Goal: Information Seeking & Learning: Learn about a topic

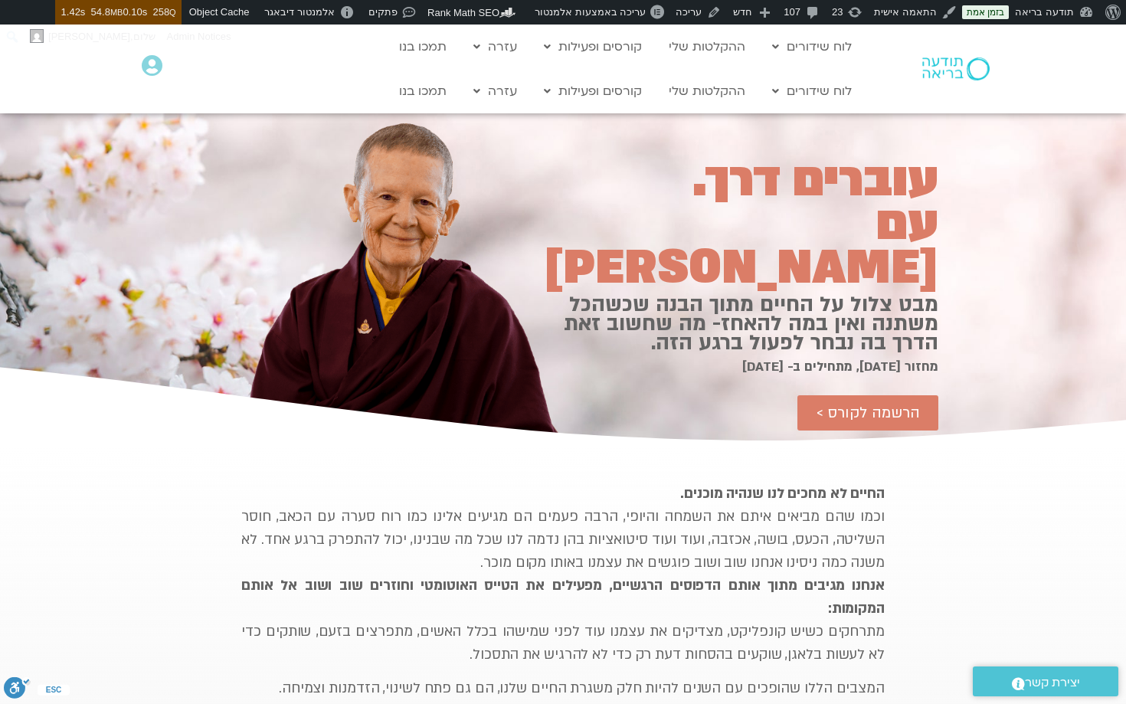
click at [242, 486] on p "החיים לא מחכים לנו שנהיה מוכנים. וכמו שהם מביאים איתם את השמחה והיופי, הרבה פעמ…" at bounding box center [562, 575] width 643 height 184
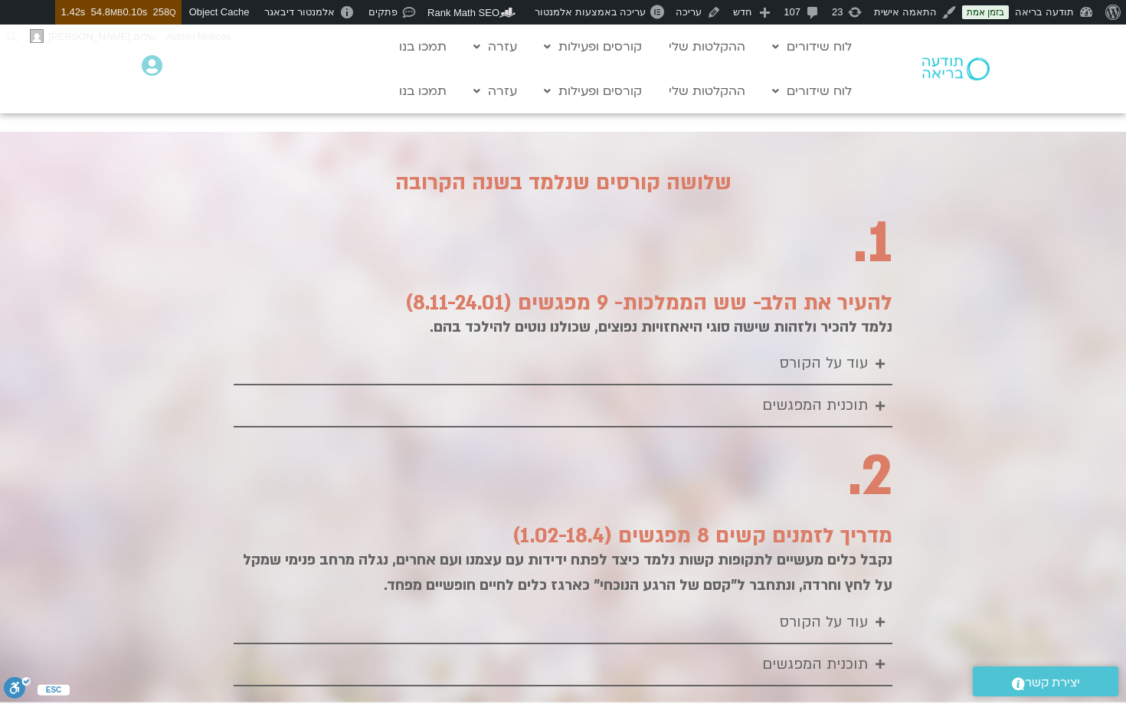
scroll to position [1776, 0]
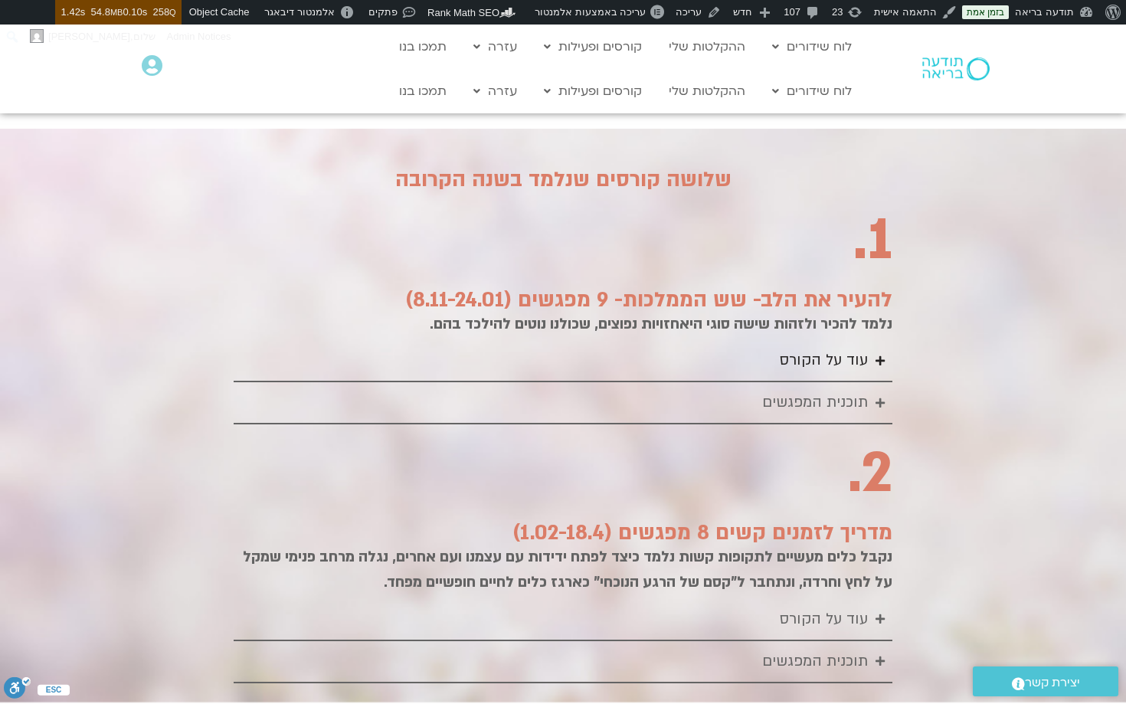
click at [870, 340] on summary "עוד על הקורס" at bounding box center [563, 361] width 659 height 42
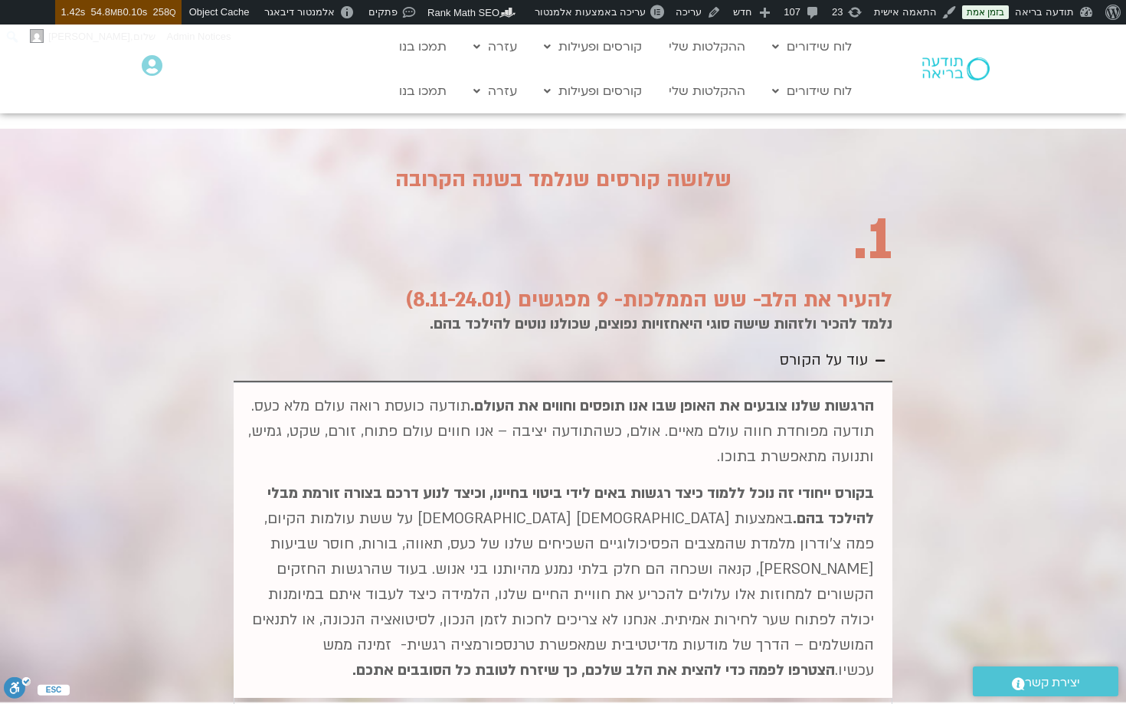
click at [870, 340] on summary "עוד על הקורס" at bounding box center [563, 361] width 659 height 42
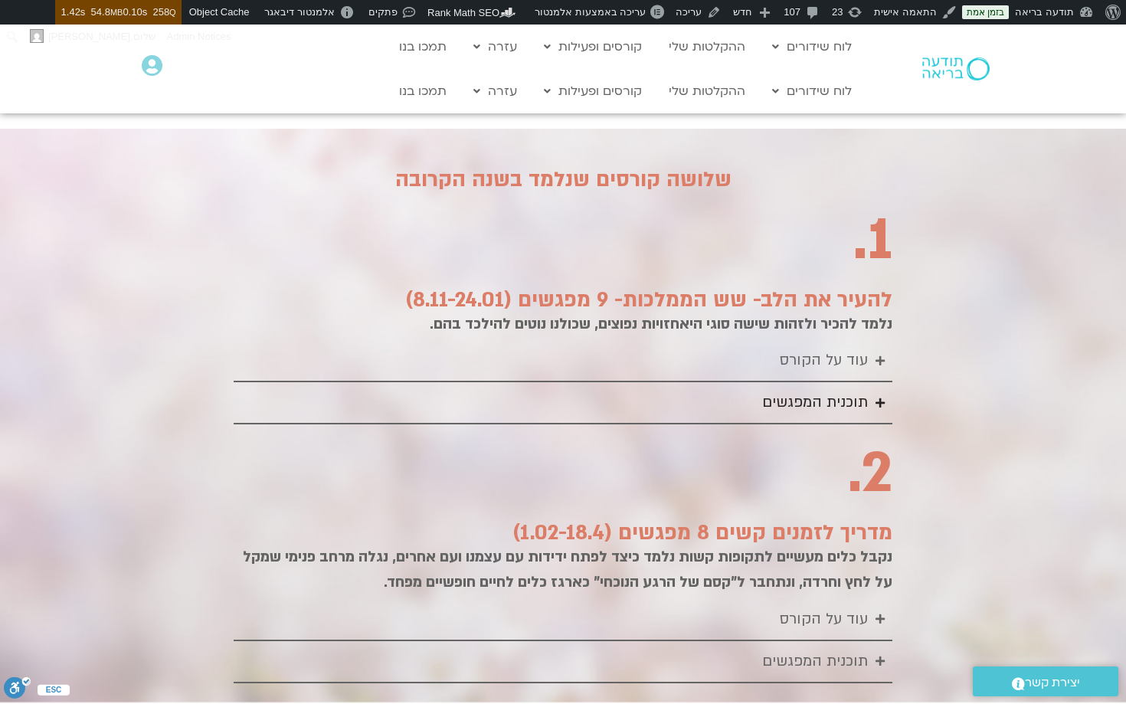
click at [831, 390] on div "תוכנית המפגשים" at bounding box center [815, 402] width 106 height 25
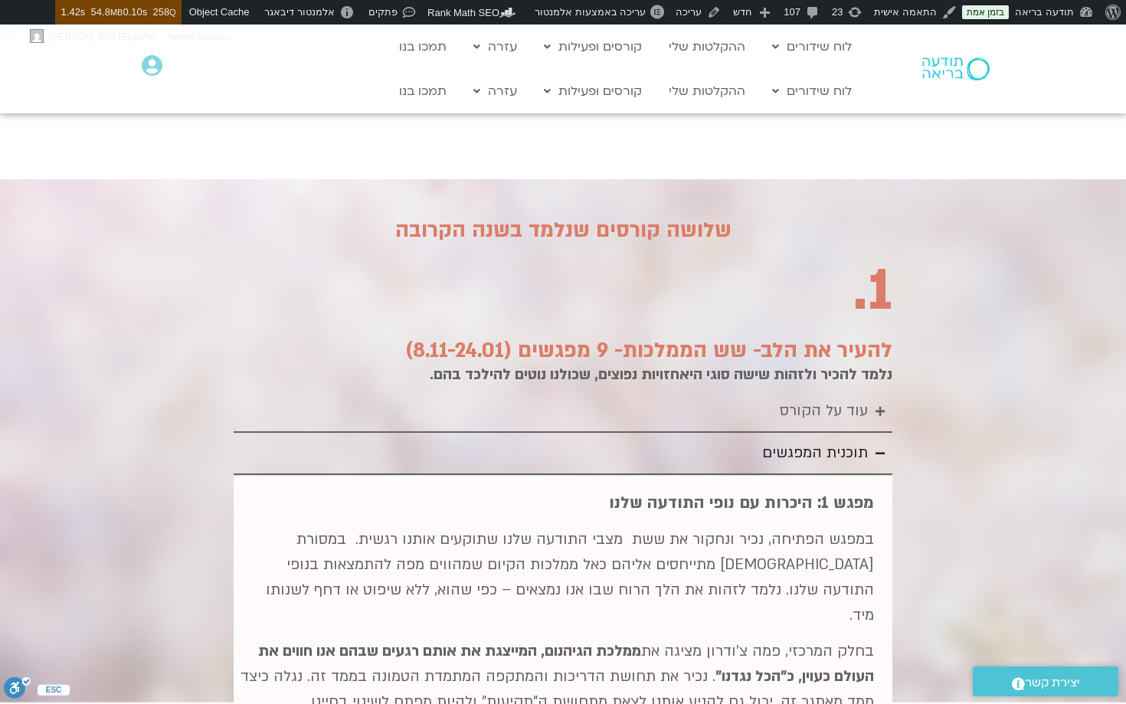
scroll to position [1728, 0]
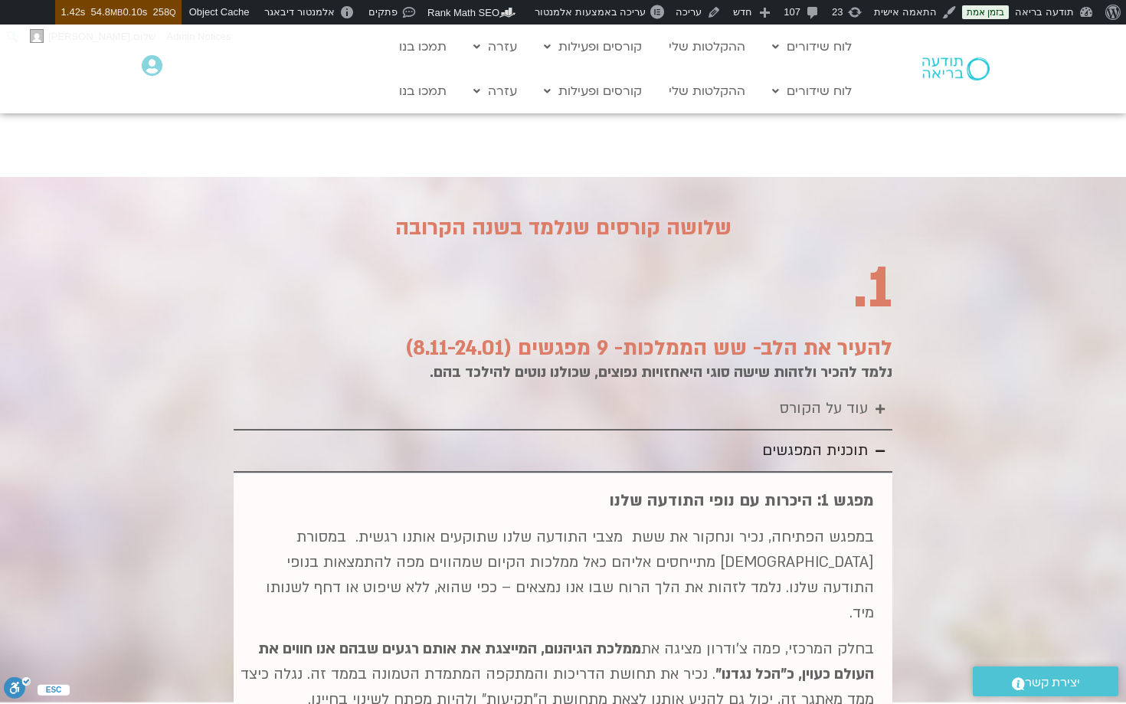
click at [820, 438] on div "תוכנית המפגשים" at bounding box center [815, 450] width 106 height 25
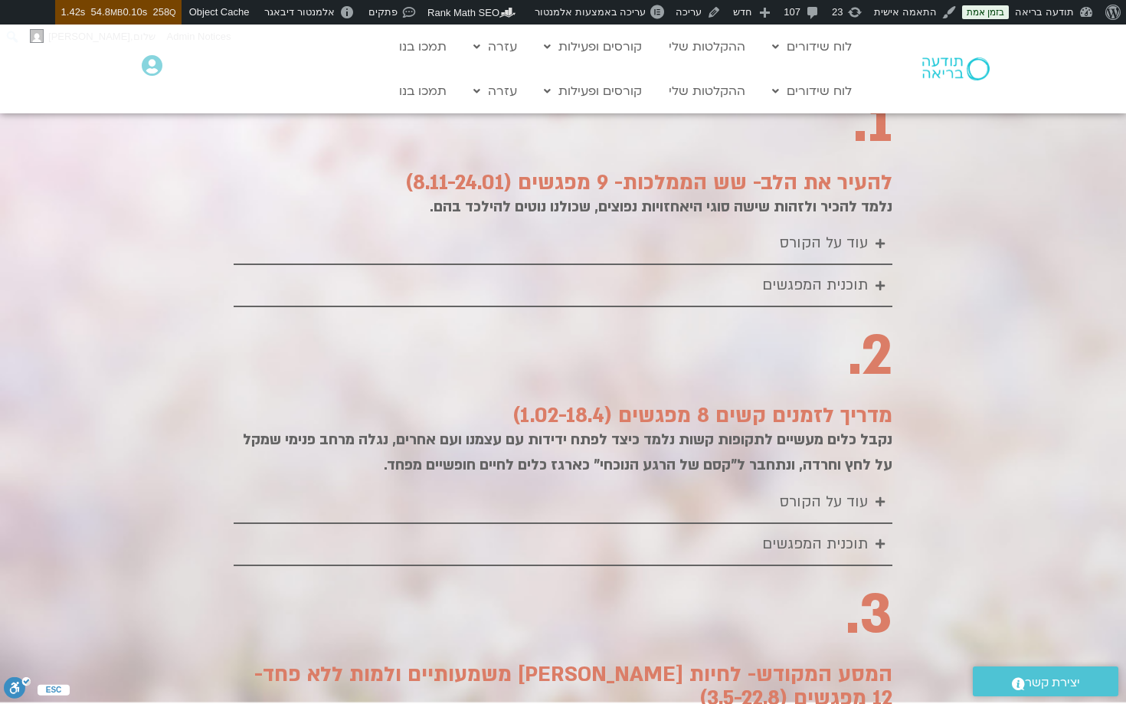
scroll to position [1901, 0]
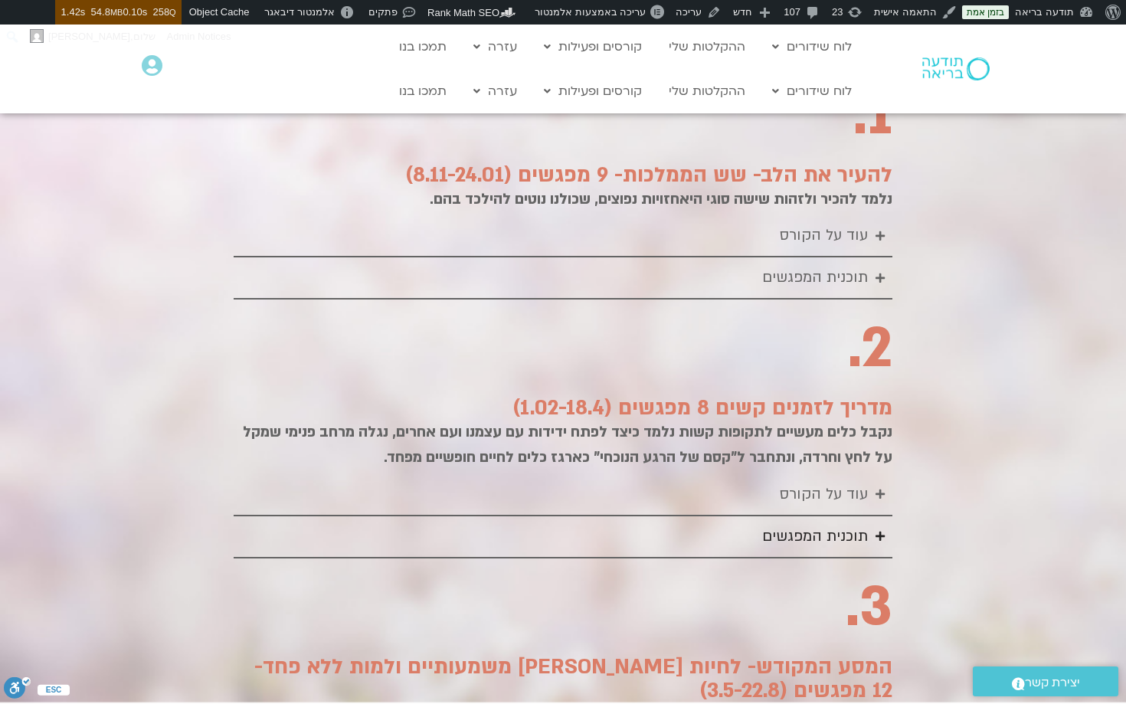
click at [800, 524] on div "תוכנית המפגשים" at bounding box center [815, 536] width 106 height 25
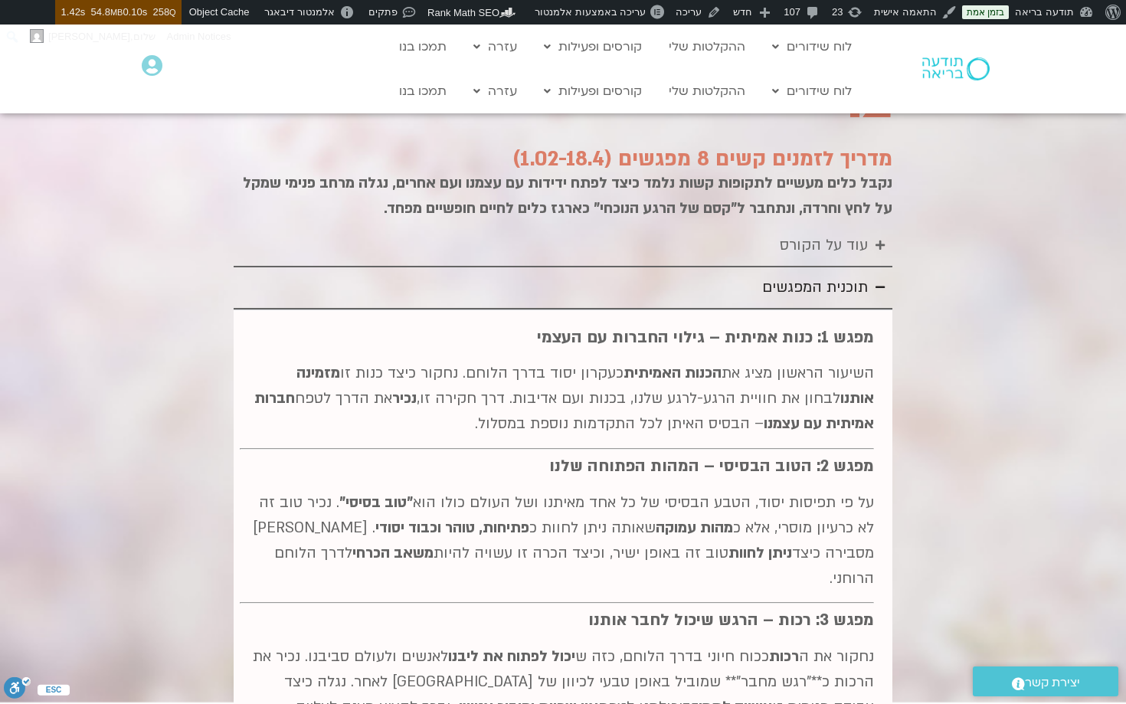
scroll to position [2147, 0]
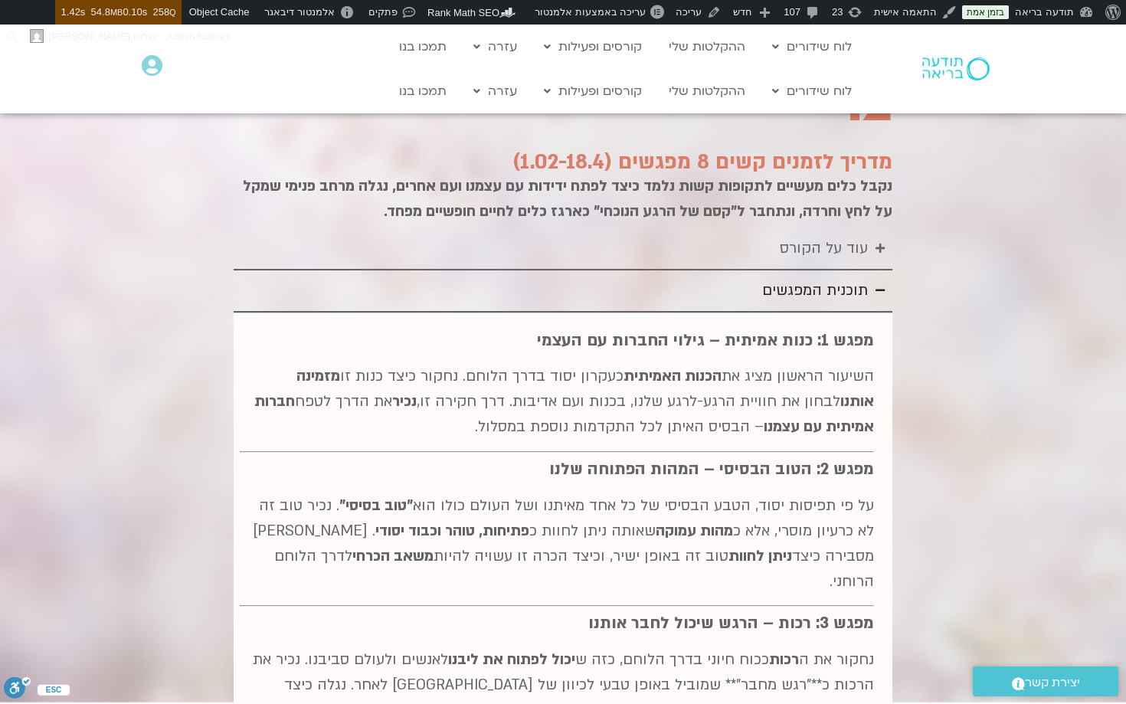
click at [837, 278] on div "תוכנית המפגשים" at bounding box center [815, 290] width 106 height 25
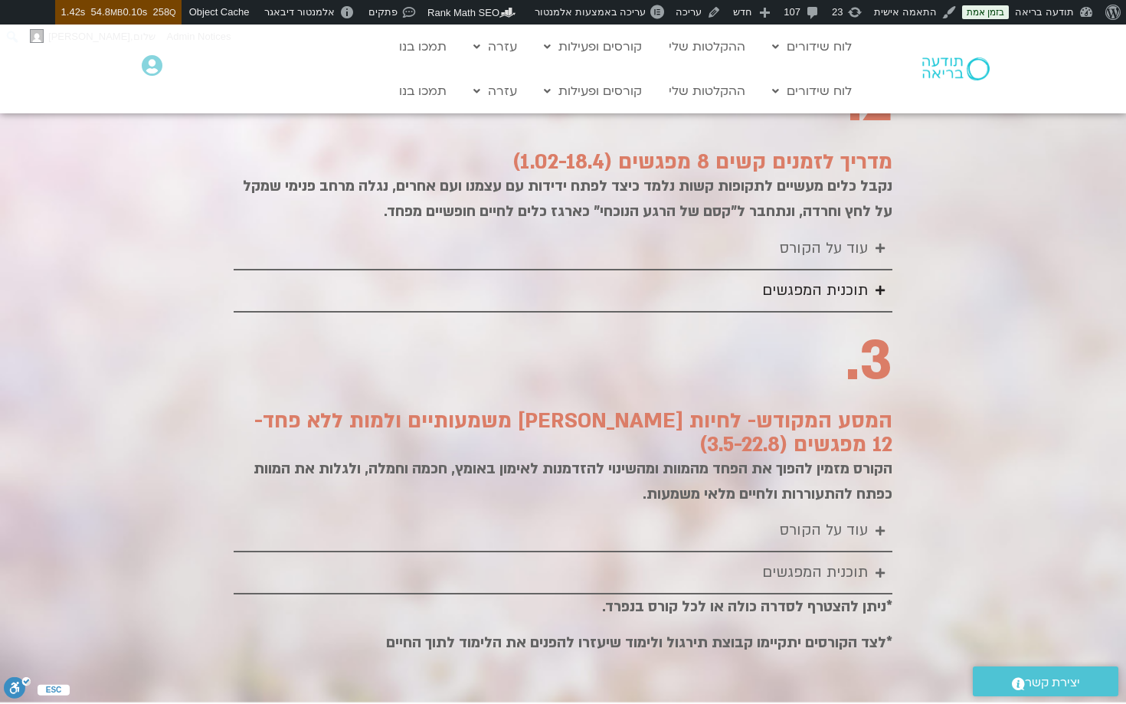
click at [837, 278] on div "תוכנית המפגשים" at bounding box center [815, 290] width 106 height 25
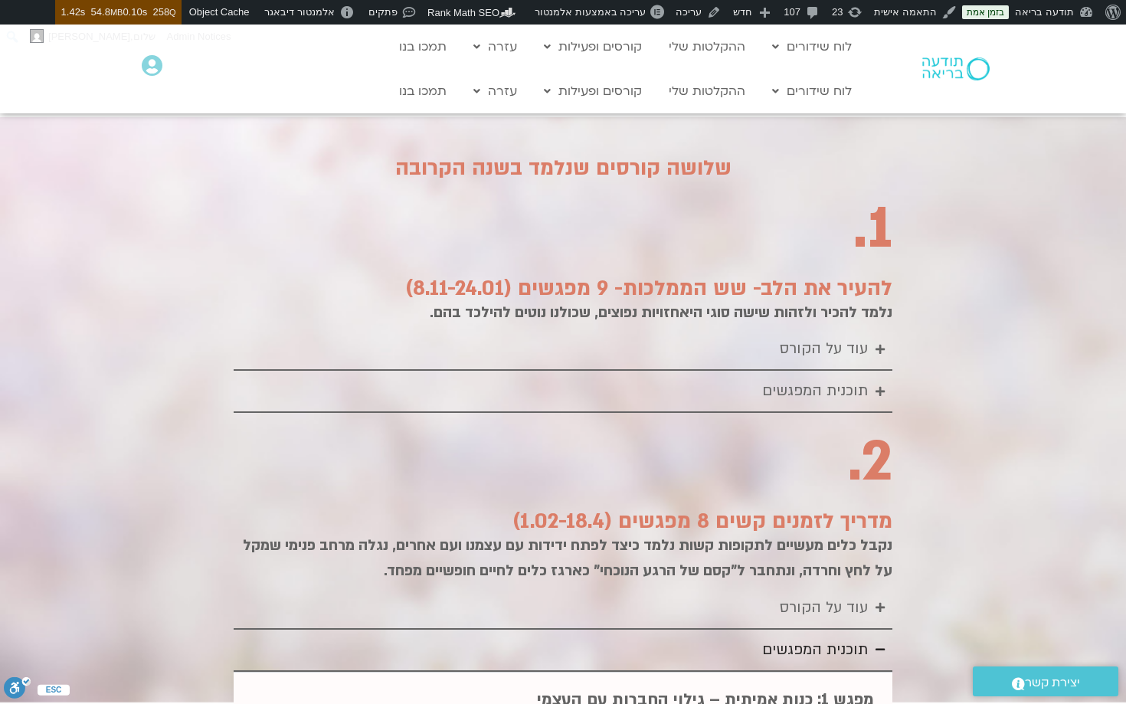
scroll to position [1766, 0]
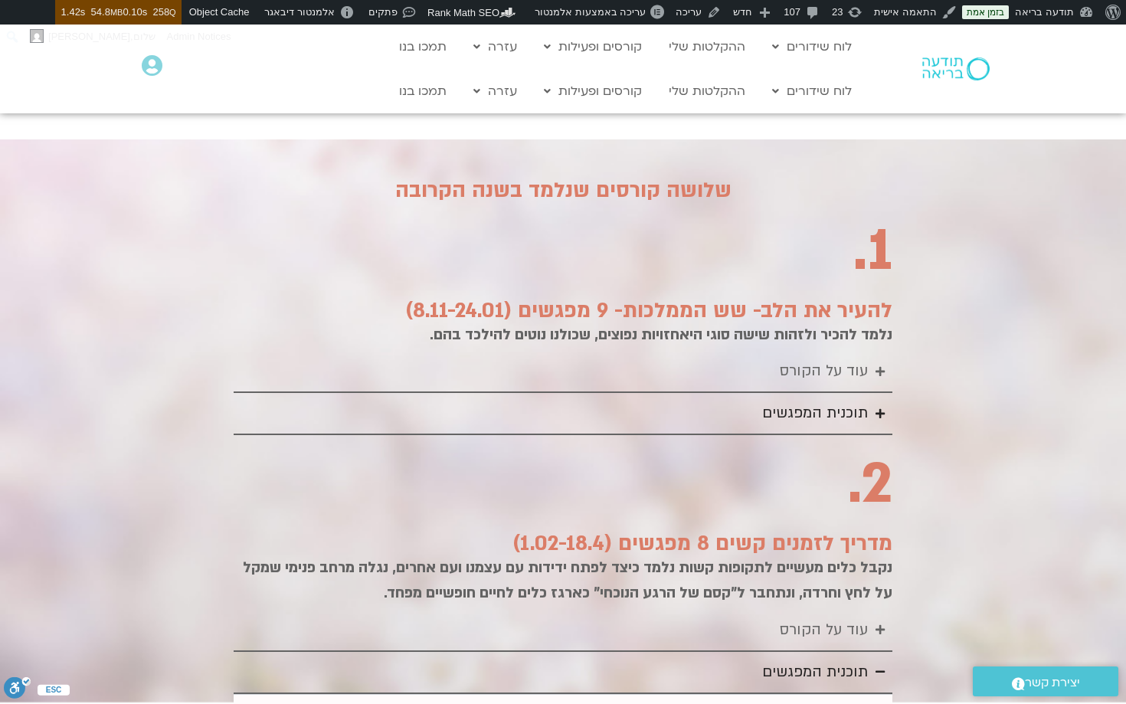
click at [836, 401] on div "תוכנית המפגשים" at bounding box center [815, 413] width 106 height 25
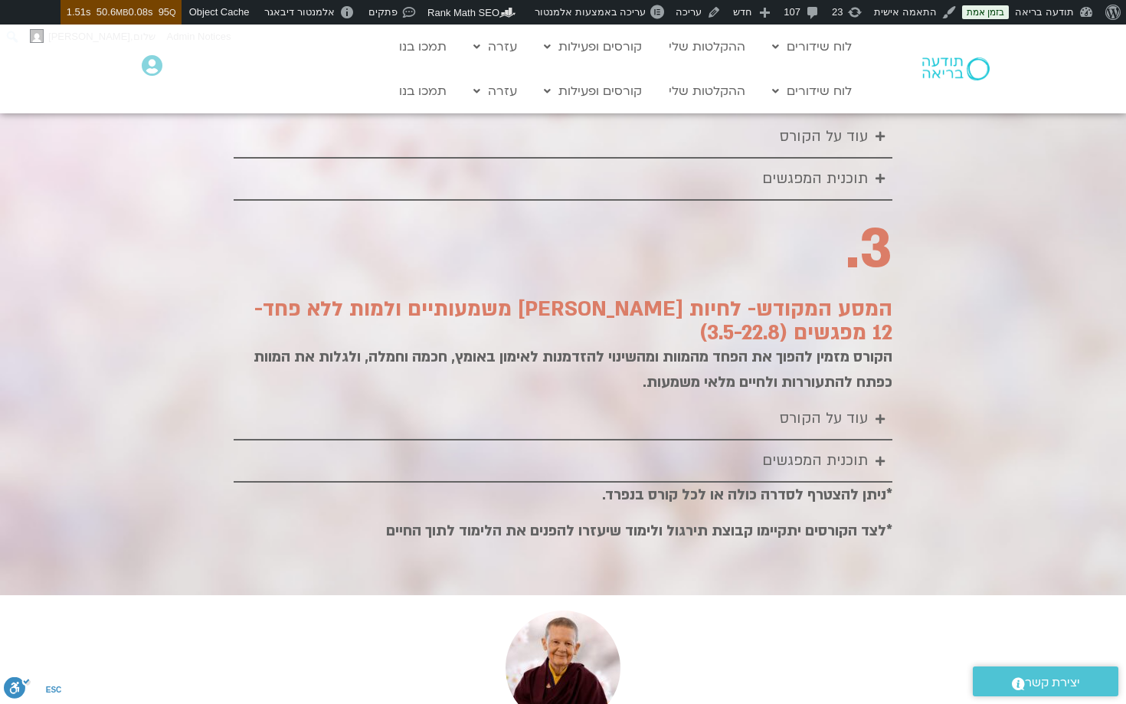
scroll to position [2261, 0]
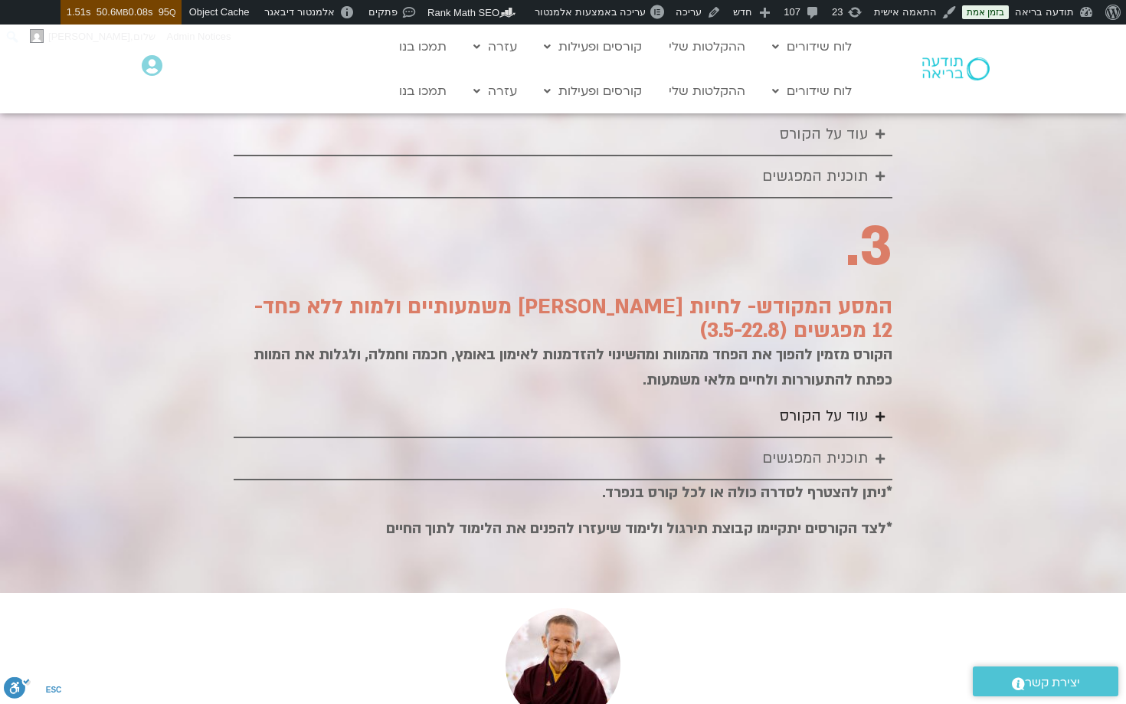
click at [822, 404] on div "עוד על הקורס" at bounding box center [824, 416] width 88 height 25
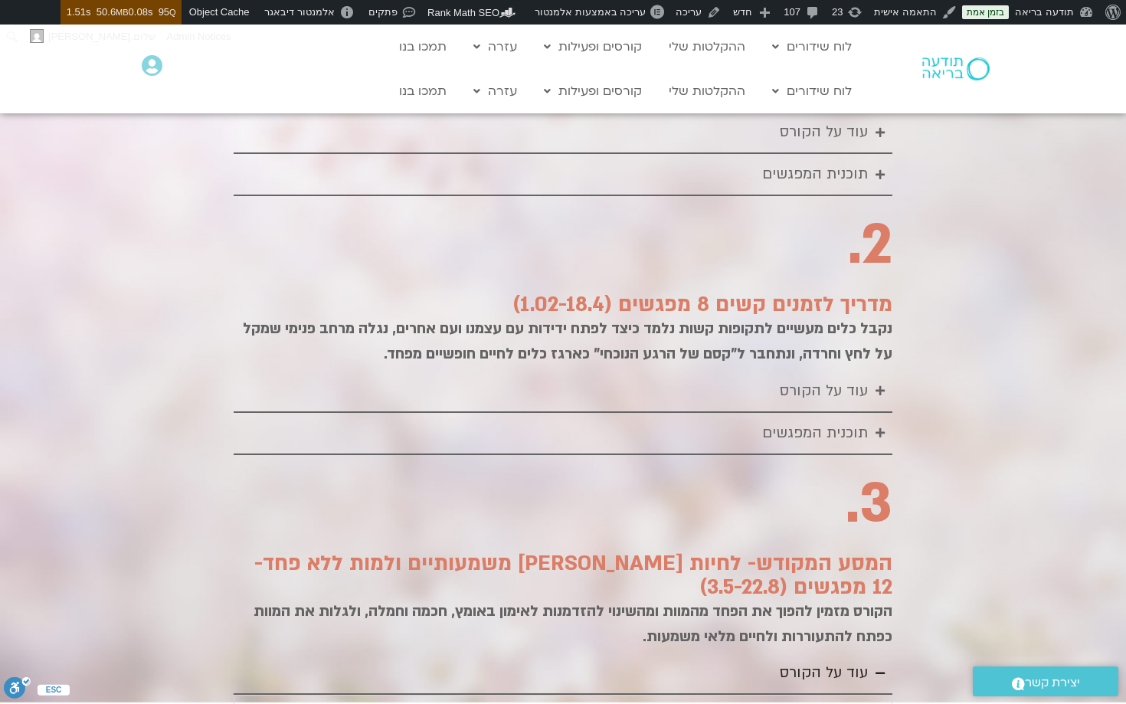
scroll to position [2005, 0]
click at [846, 420] on div "תוכנית המפגשים" at bounding box center [815, 432] width 106 height 25
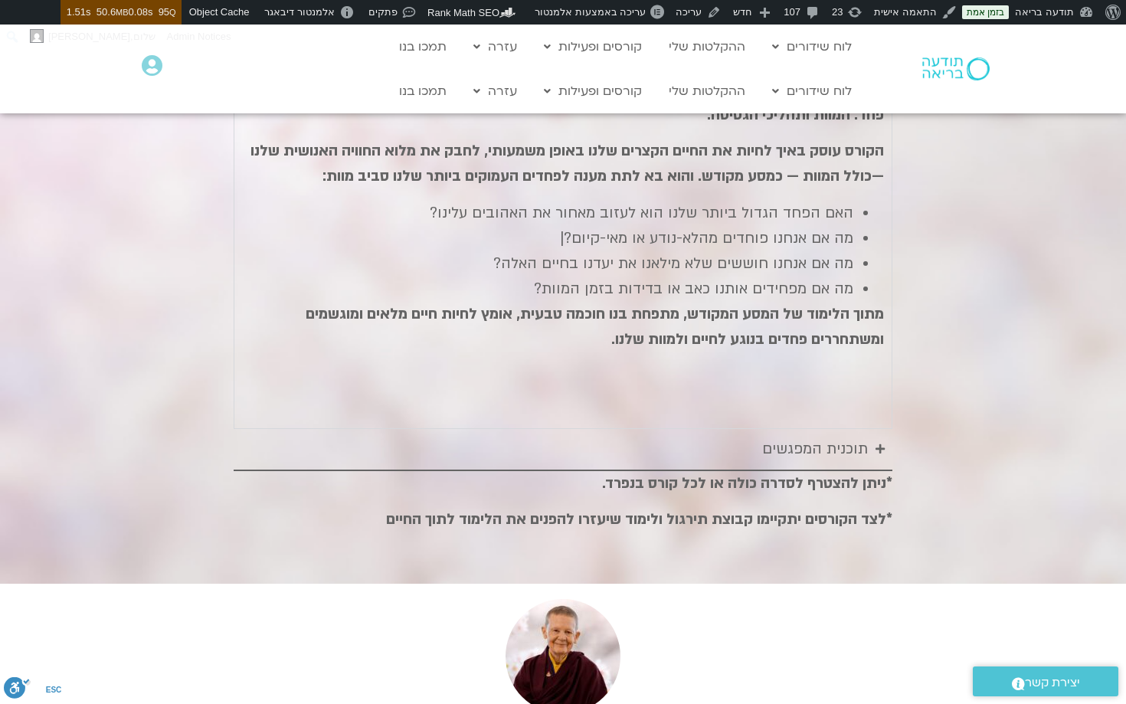
scroll to position [3730, 0]
click at [863, 436] on div "תוכנית המפגשים" at bounding box center [815, 448] width 106 height 25
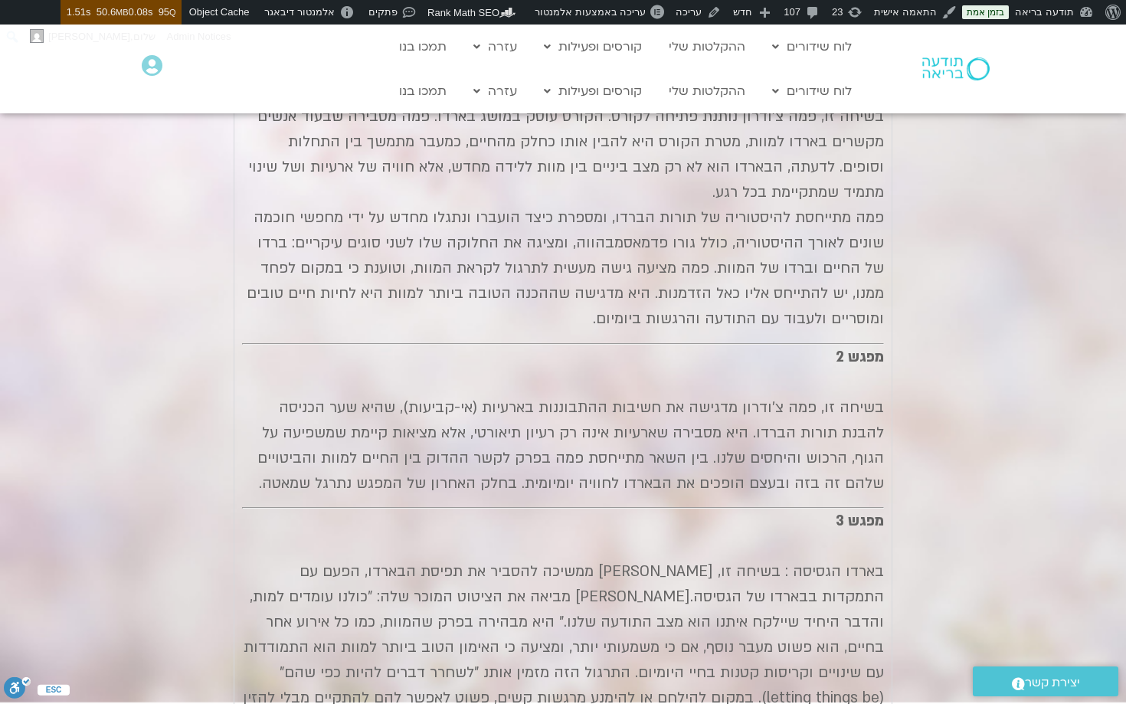
scroll to position [3736, 0]
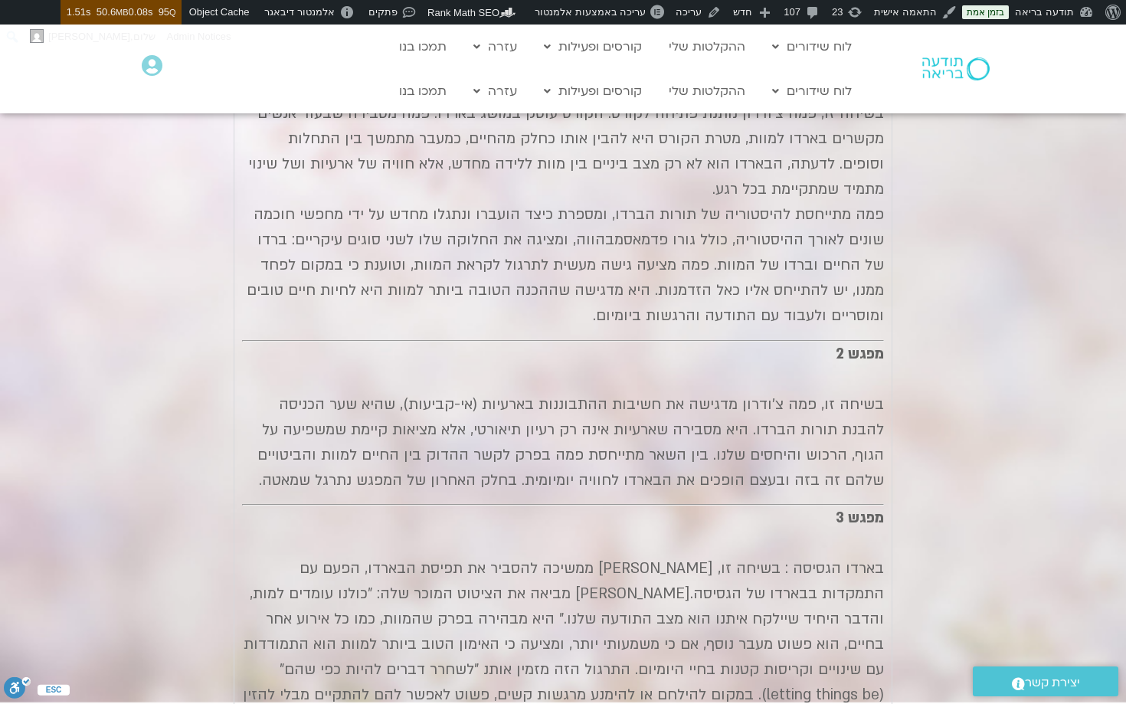
click at [673, 342] on p "מפגש 2 בשיחה זו, פמה צ'ודרון מדגישה את חשיבות ההתבוננות בארעיות (אי-קביעות), שה…" at bounding box center [563, 418] width 642 height 152
click at [660, 342] on p "מפגש 2 בשיחה זו, פמה צ'ודרון מדגישה את חשיבות ההתבוננות בארעיות (אי-קביעות), שה…" at bounding box center [563, 418] width 642 height 152
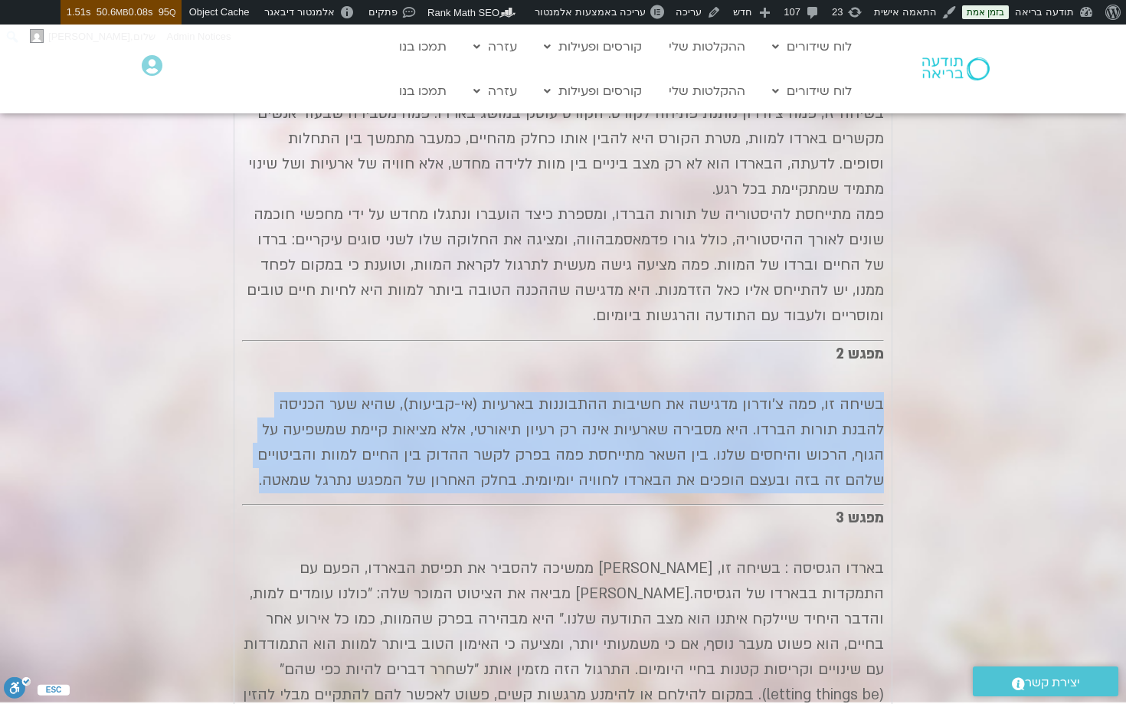
click at [660, 342] on p "מפגש 2 בשיחה זו, פמה צ'ודרון מדגישה את חשיבות ההתבוננות בארעיות (אי-קביעות), שה…" at bounding box center [563, 418] width 642 height 152
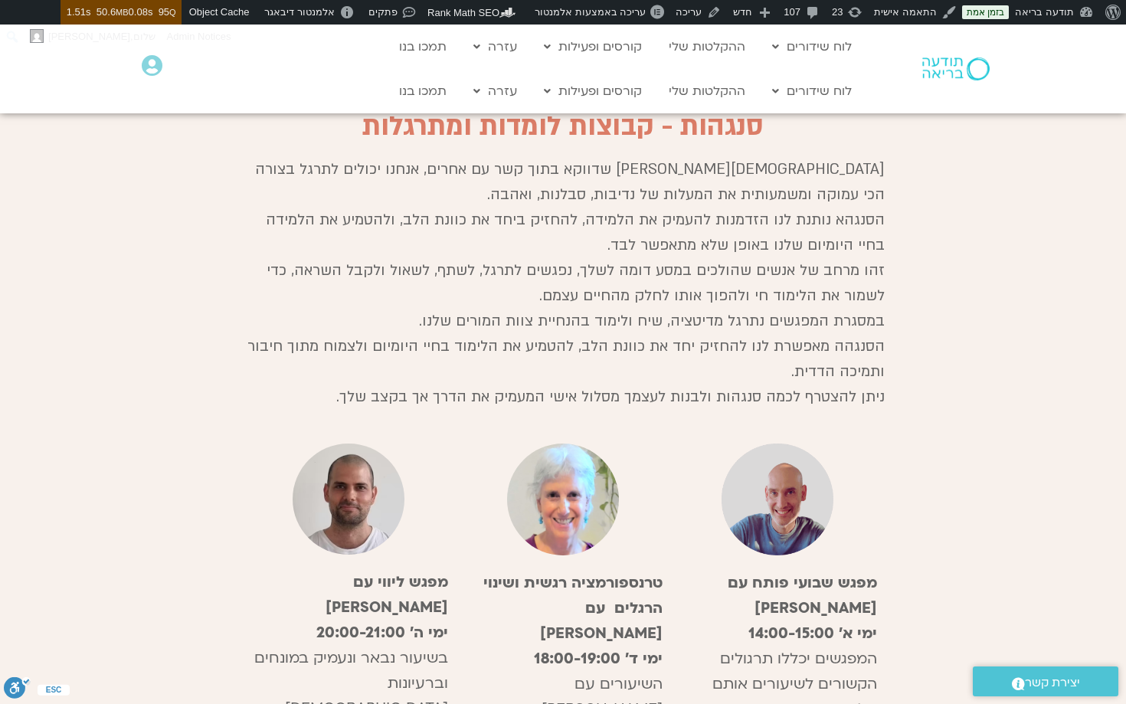
scroll to position [8050, 0]
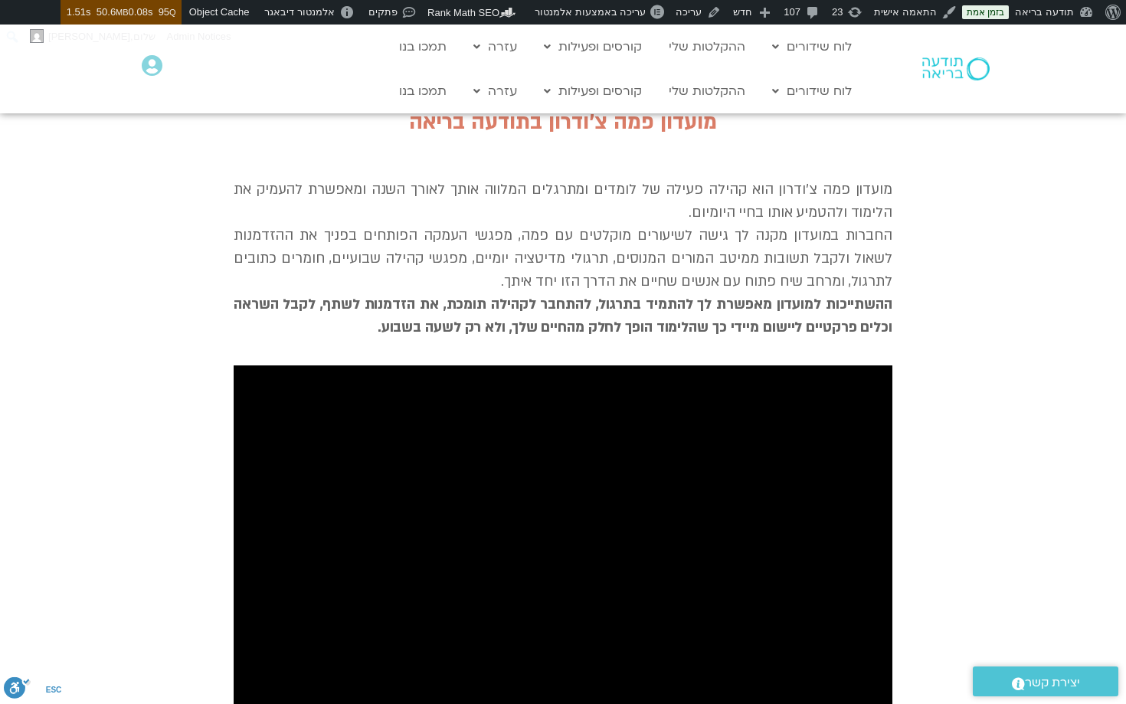
scroll to position [1101, 0]
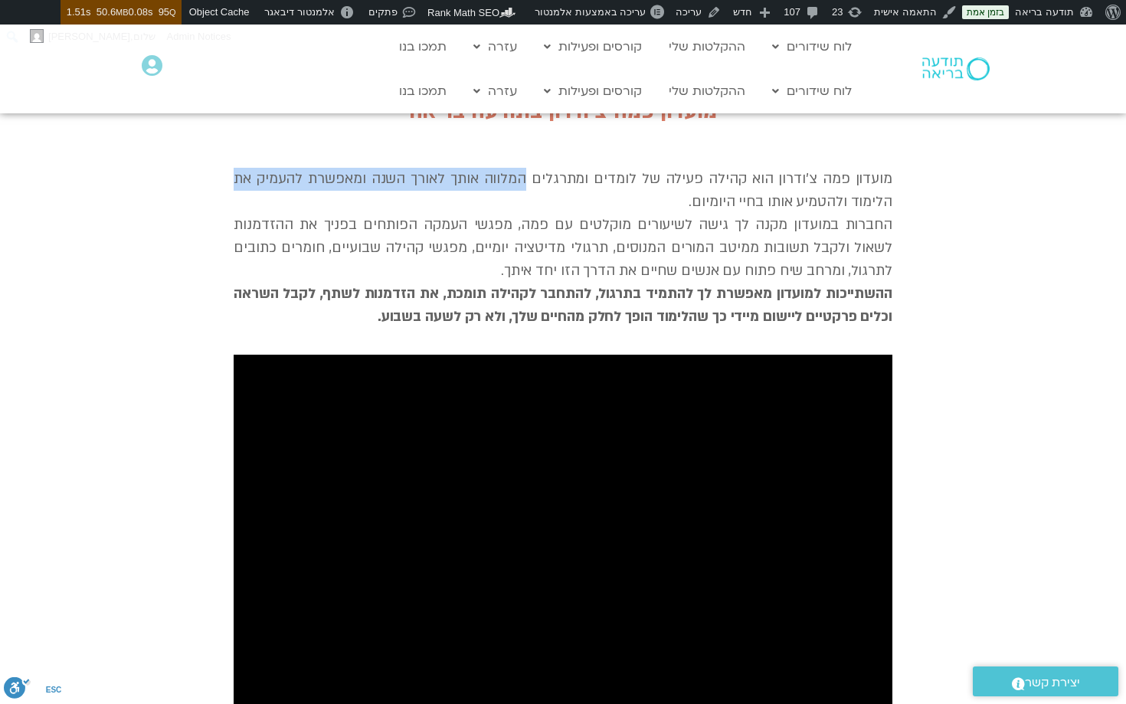
drag, startPoint x: 530, startPoint y: 138, endPoint x: 159, endPoint y: 138, distance: 370.7
click at [159, 138] on div "מועדון פמה צ׳ודרון בתודעה בריאה מועדון פמה צ׳ודרון הוא קהילה פעילה של לומדים ומ…" at bounding box center [563, 397] width 1126 height 672
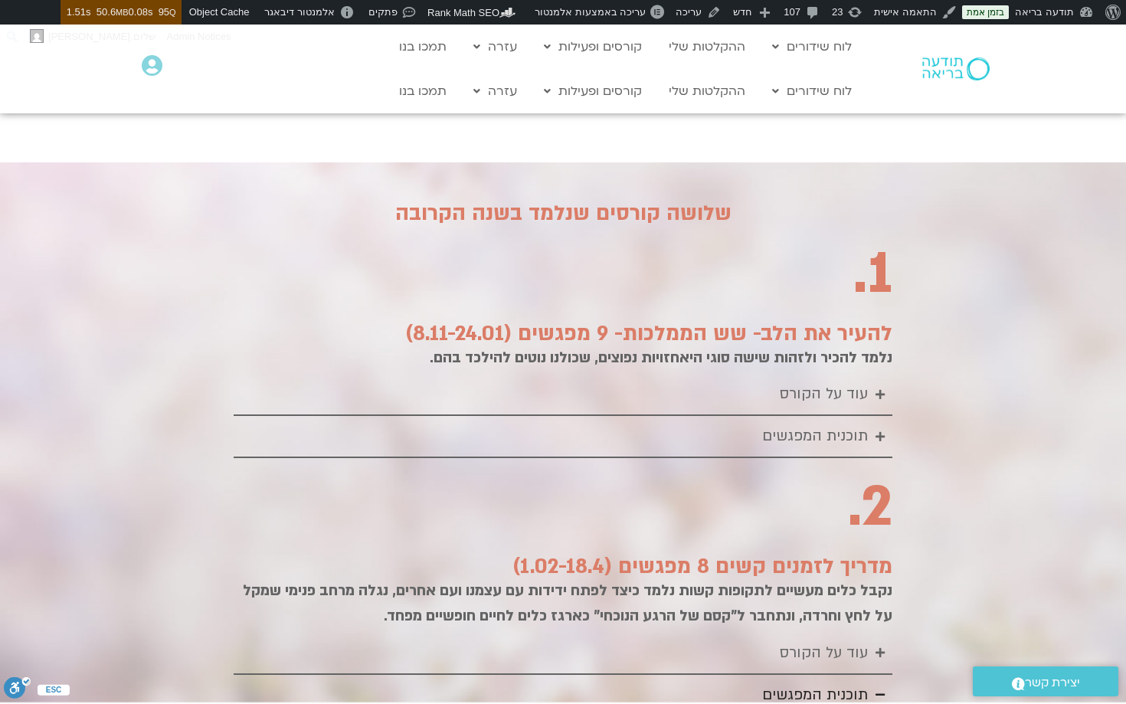
scroll to position [1743, 0]
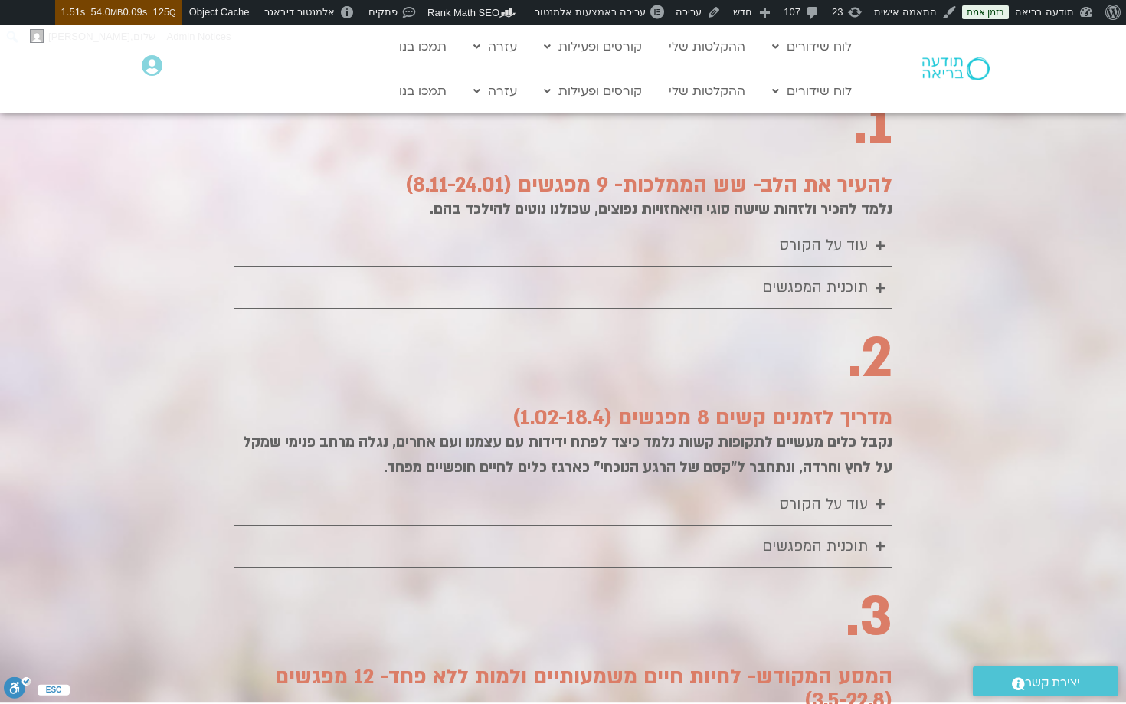
scroll to position [2024, 0]
